Goal: Information Seeking & Learning: Find specific fact

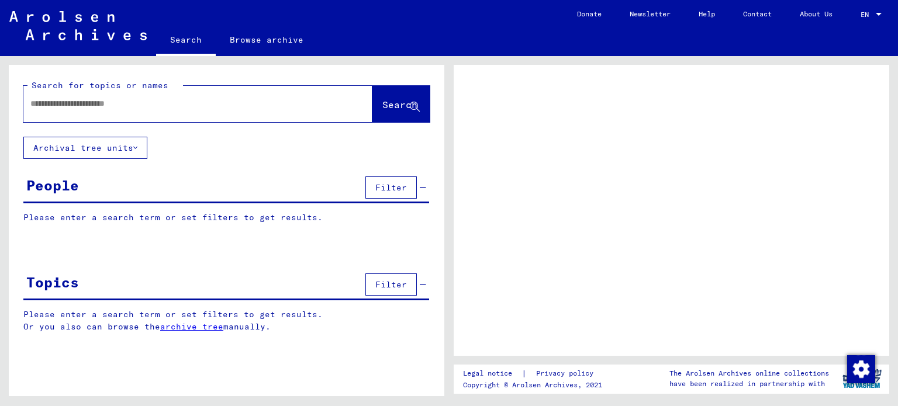
click at [196, 103] on input "text" at bounding box center [187, 104] width 314 height 12
type input "********"
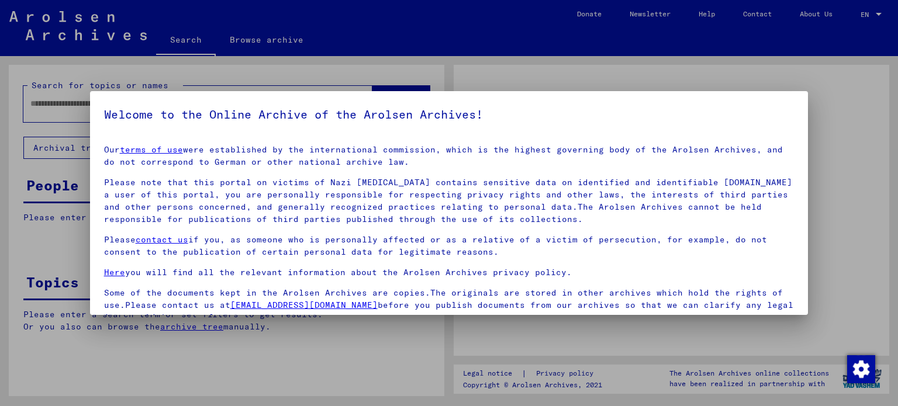
scroll to position [99, 0]
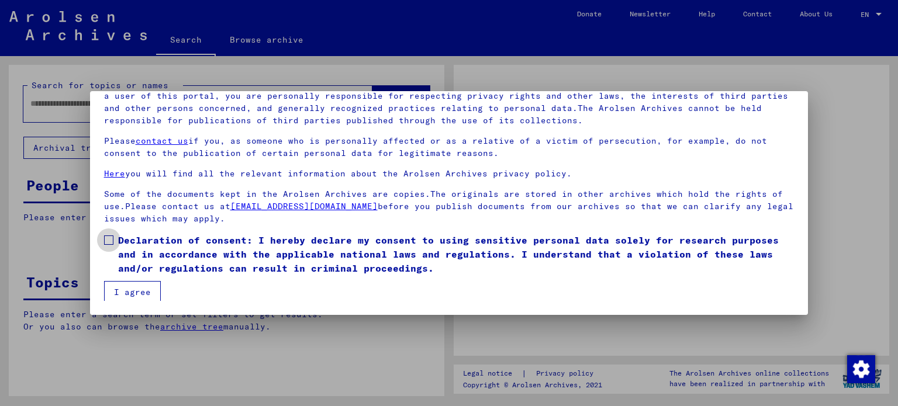
click at [161, 241] on span "Declaration of consent: I hereby declare my consent to using sensitive personal…" at bounding box center [456, 254] width 676 height 42
click at [148, 279] on mat-checkbox "Declaration of consent: I hereby declare my consent to using sensitive personal…" at bounding box center [449, 257] width 690 height 48
click at [140, 289] on button "I agree" at bounding box center [132, 292] width 57 height 22
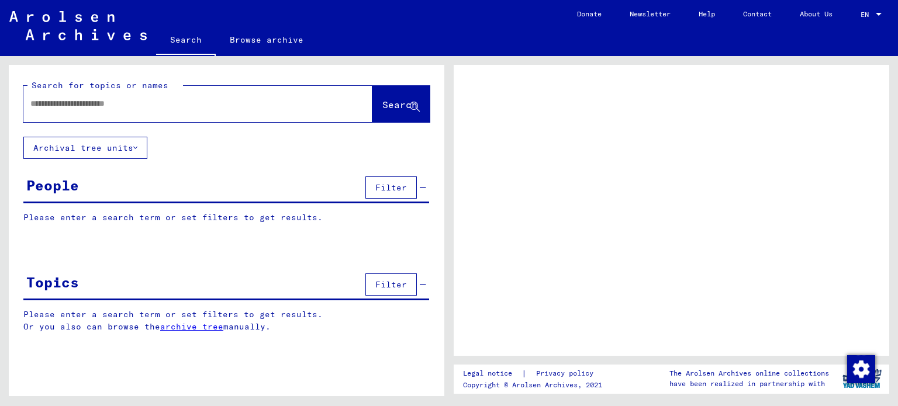
click at [110, 112] on div at bounding box center [183, 104] width 321 height 26
click at [109, 107] on input "text" at bounding box center [187, 104] width 314 height 12
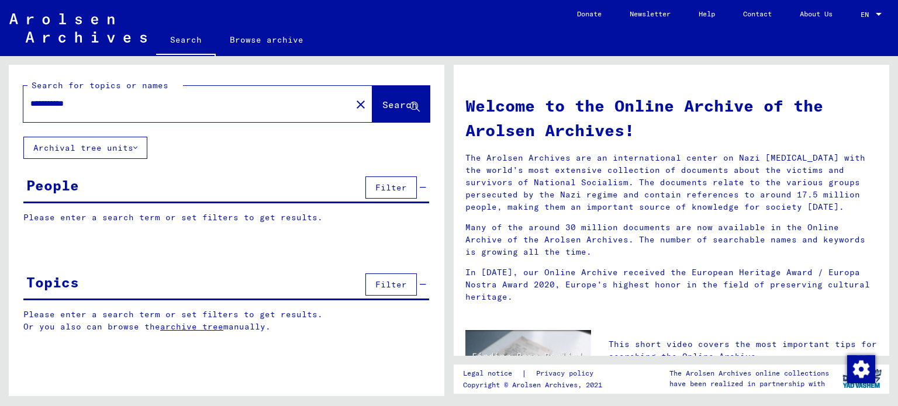
type input "**********"
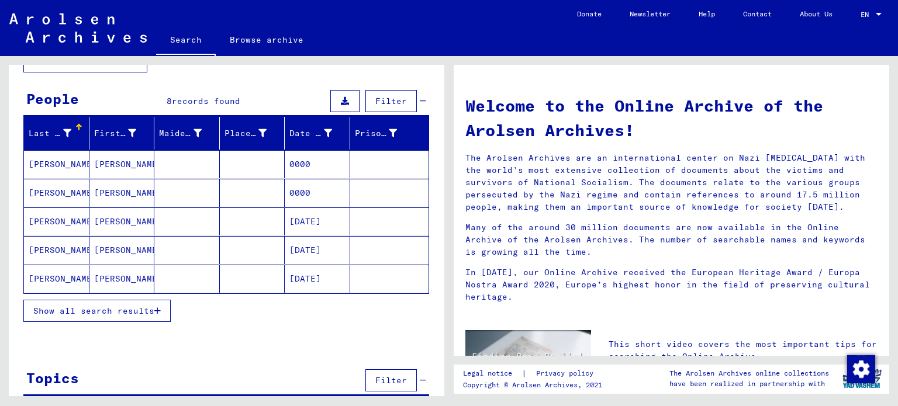
scroll to position [105, 0]
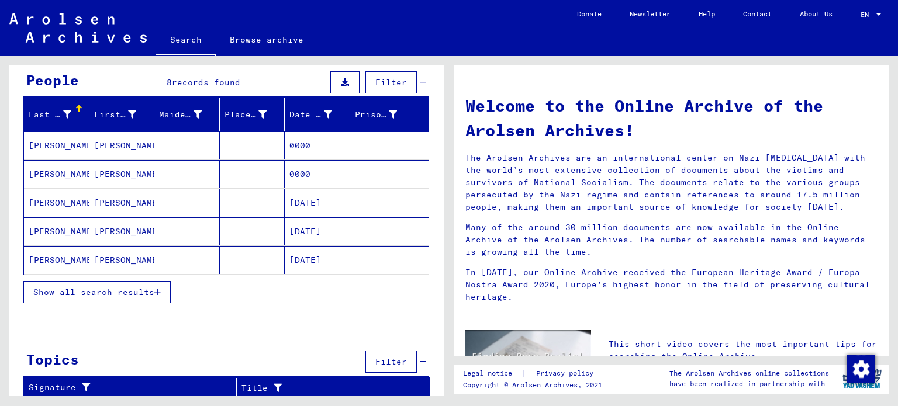
click at [156, 289] on icon "button" at bounding box center [157, 292] width 6 height 8
